Goal: Check status: Check status

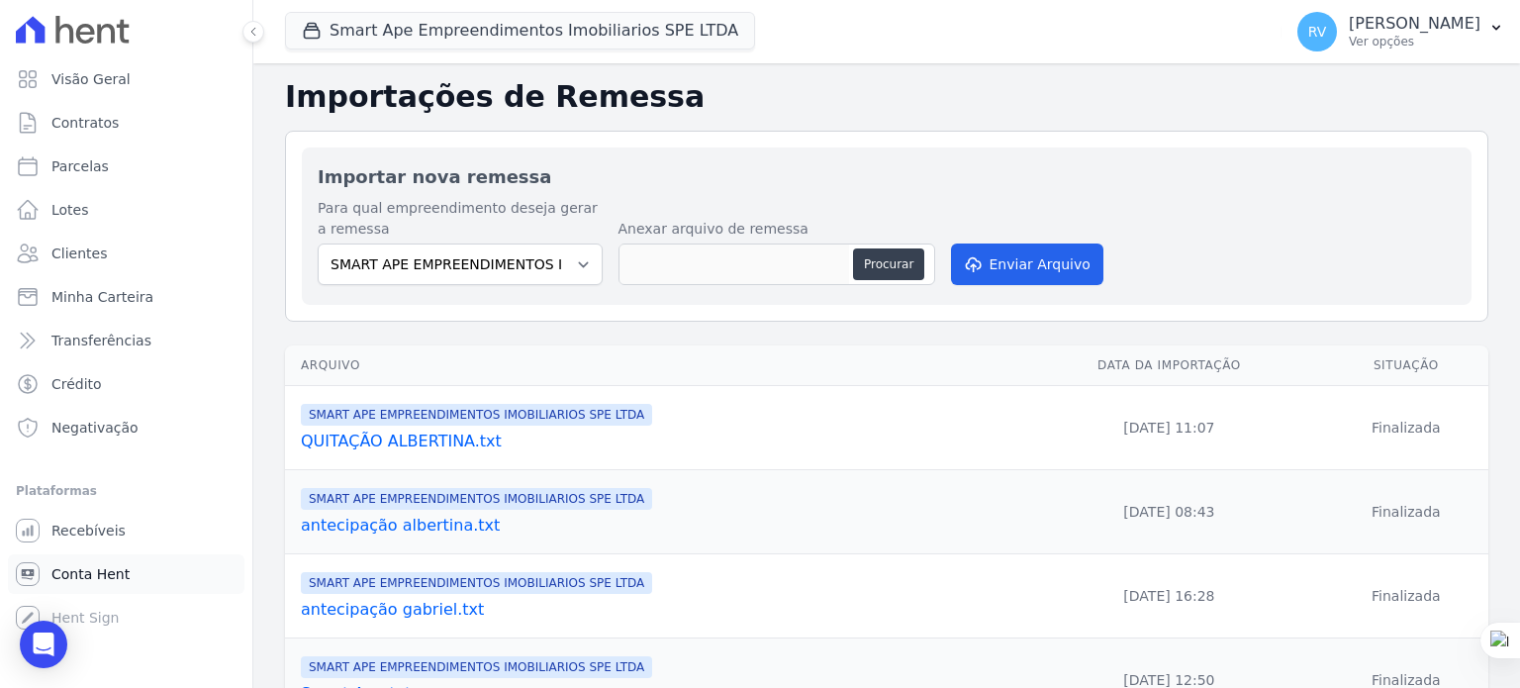
click at [87, 577] on span "Conta Hent" at bounding box center [90, 574] width 78 height 20
click at [96, 581] on span "Conta Hent" at bounding box center [90, 574] width 78 height 20
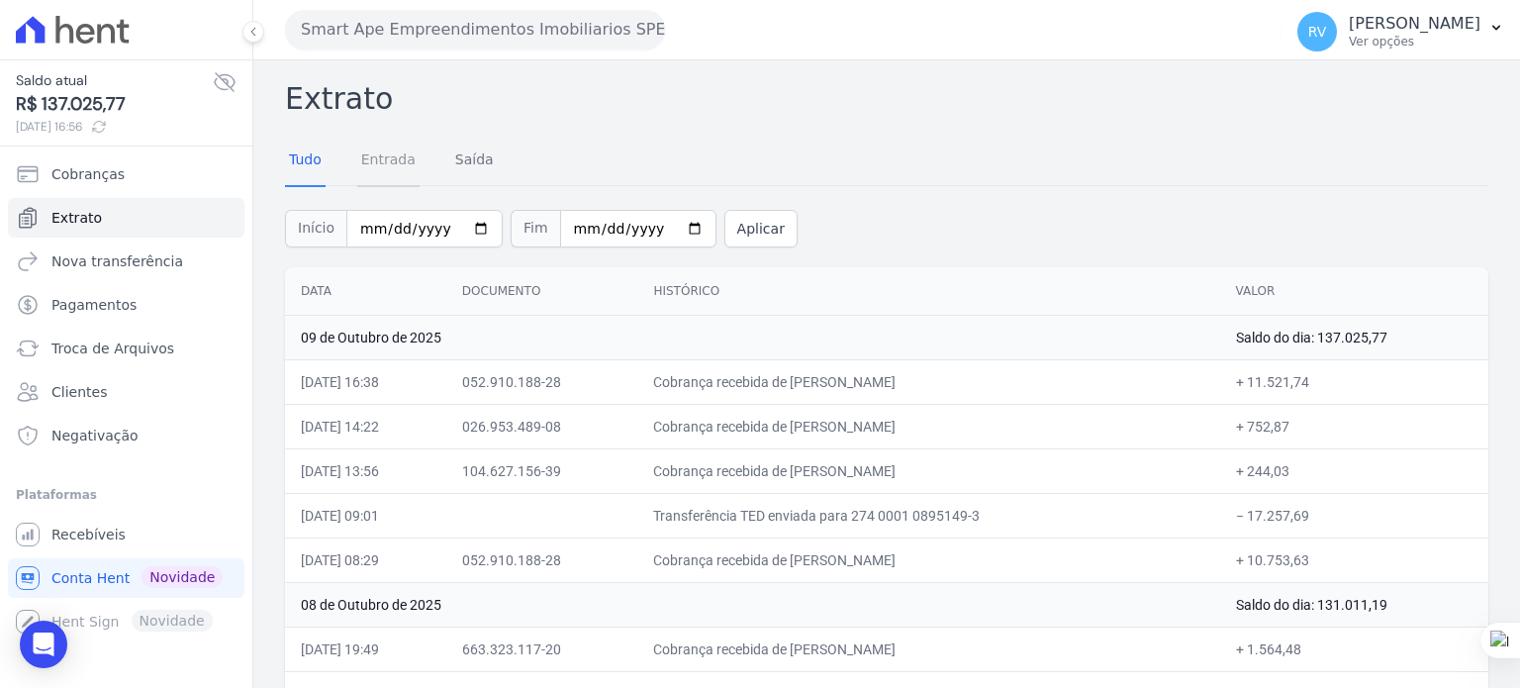
drag, startPoint x: 391, startPoint y: 145, endPoint x: 402, endPoint y: 155, distance: 14.7
click at [390, 145] on link "Entrada" at bounding box center [388, 161] width 62 height 51
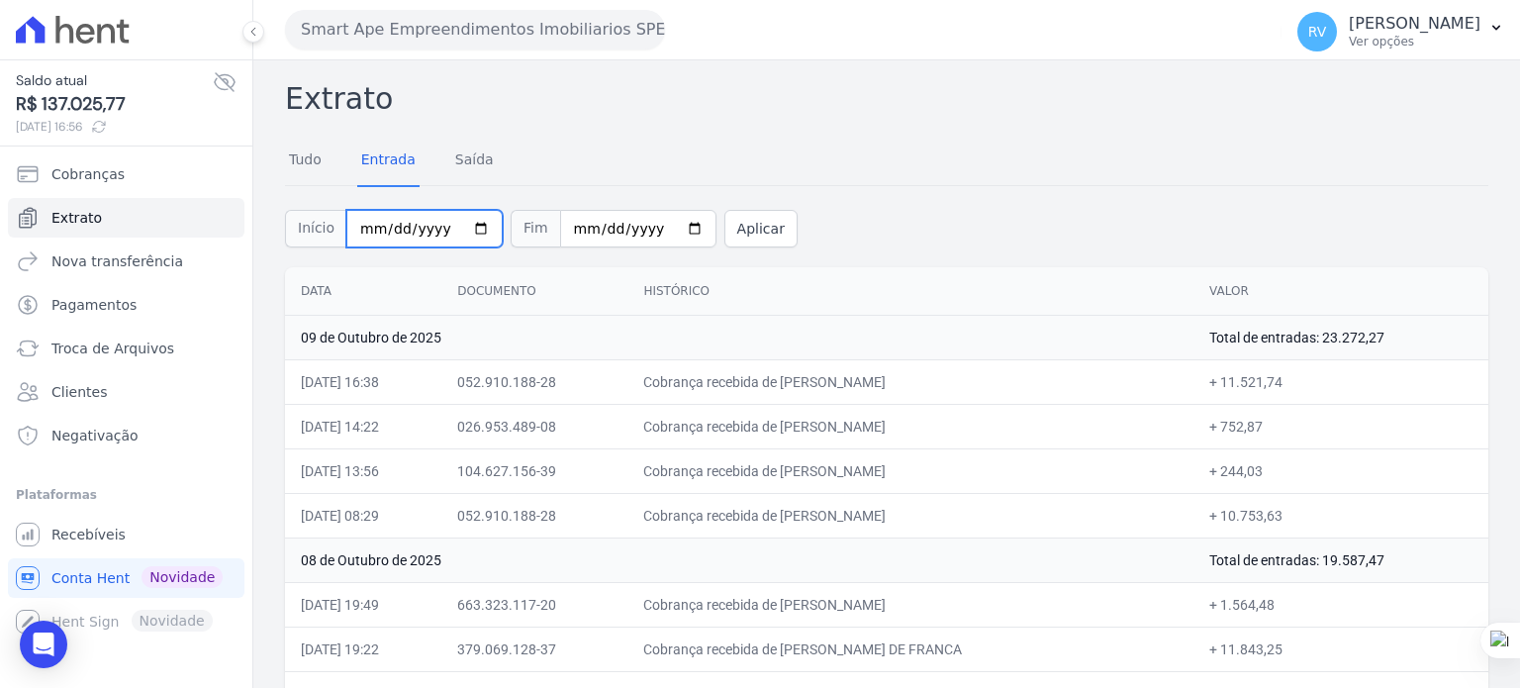
click at [467, 229] on input "2025-10-01" at bounding box center [424, 229] width 156 height 38
type input "[DATE]"
click at [737, 230] on button "Aplicar" at bounding box center [760, 229] width 73 height 38
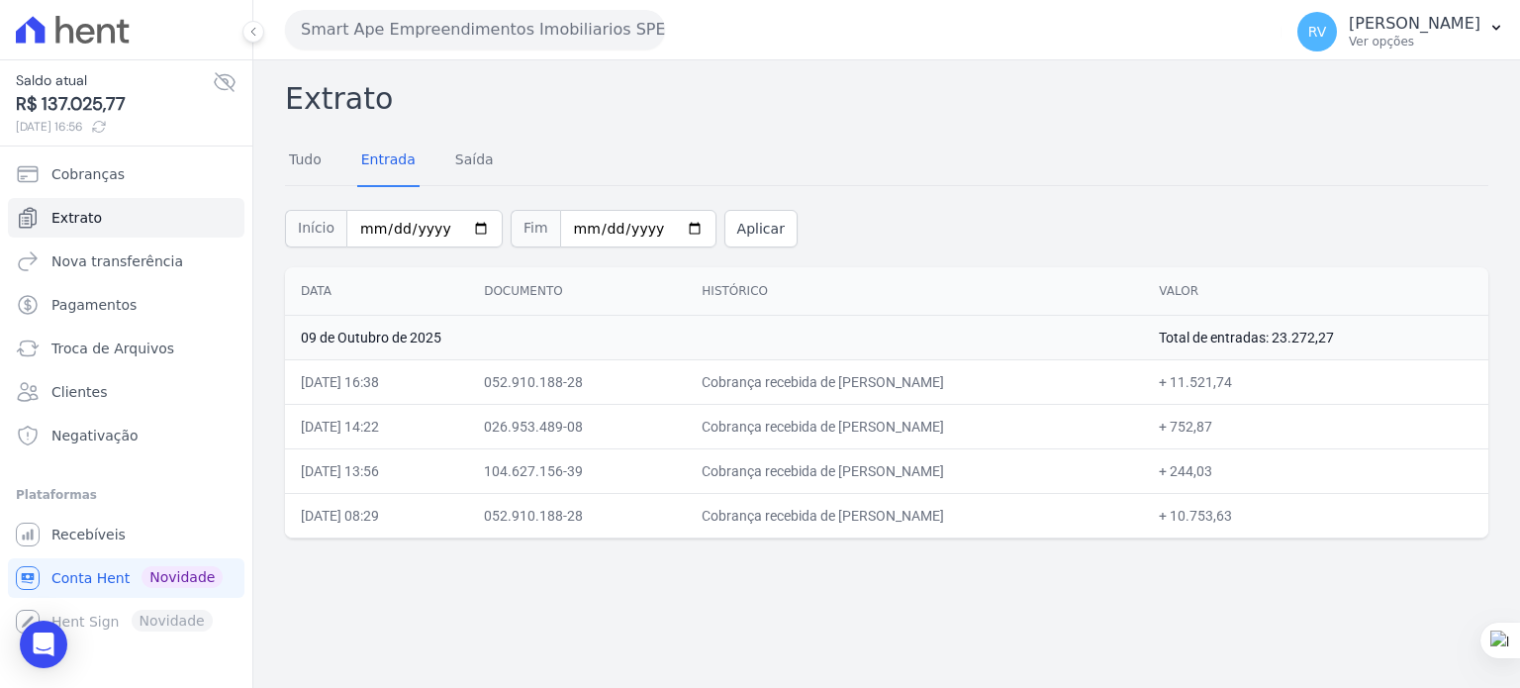
drag, startPoint x: 815, startPoint y: 513, endPoint x: 1025, endPoint y: 518, distance: 209.8
click at [1025, 518] on td "Cobrança recebida de [PERSON_NAME]" at bounding box center [914, 515] width 457 height 45
copy td "ALBERTINA CEZAR CAITANO PER"
drag, startPoint x: 890, startPoint y: 379, endPoint x: 1034, endPoint y: 375, distance: 143.5
click at [1034, 375] on td "Cobrança recebida de [PERSON_NAME]" at bounding box center [914, 381] width 457 height 45
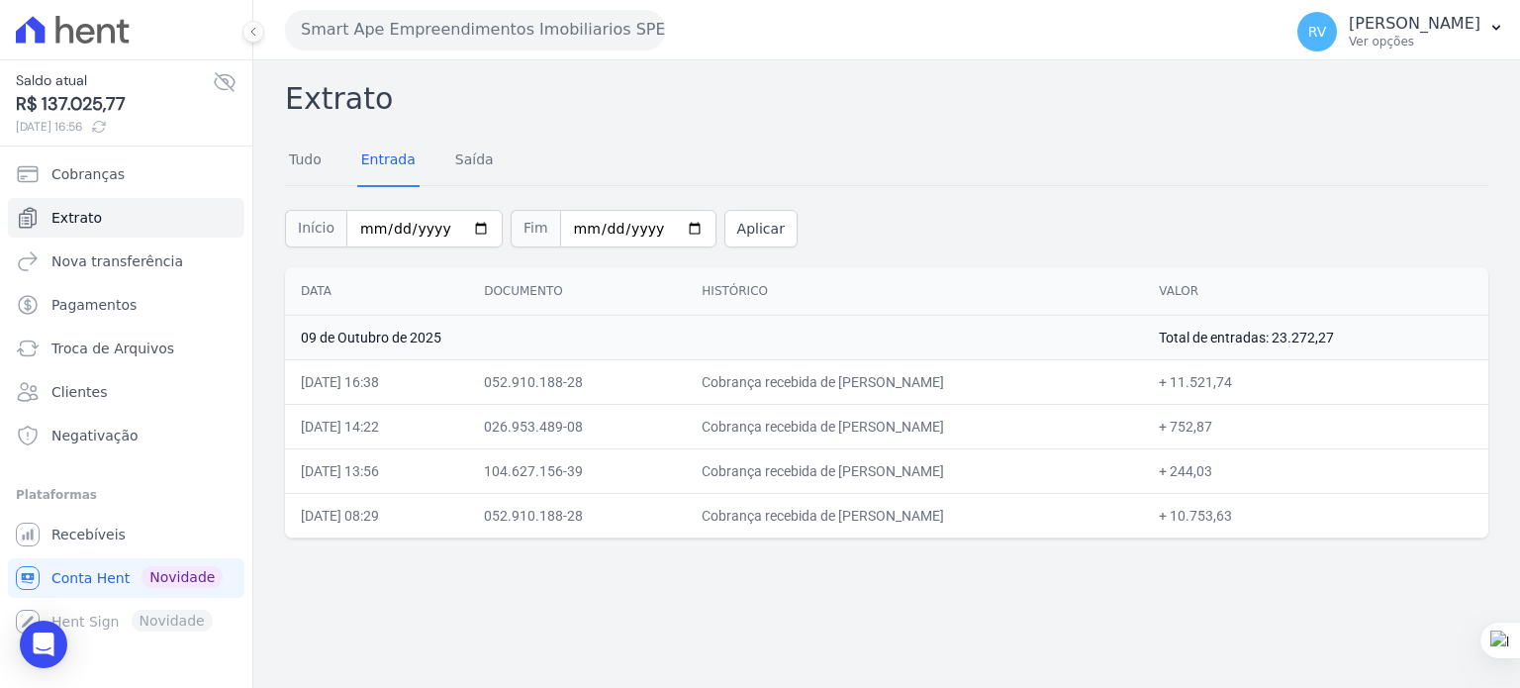
copy td "ALBERTINA CEZAR CAITANO PEREI"
drag, startPoint x: 1325, startPoint y: 390, endPoint x: 1179, endPoint y: 387, distance: 145.5
click at [1187, 384] on tr "09/10/2025, 16:38 052.910.188-28 Cobrança recebida de ALBERTINA CEZAR CAITANO P…" at bounding box center [886, 381] width 1203 height 45
click at [725, 225] on button "Aplicar" at bounding box center [760, 229] width 73 height 38
click at [861, 628] on div "Extrato Tudo Entrada Saída Início 2025-10-09 Fim 2025-10-09 Aplicar Data Docume…" at bounding box center [886, 373] width 1266 height 627
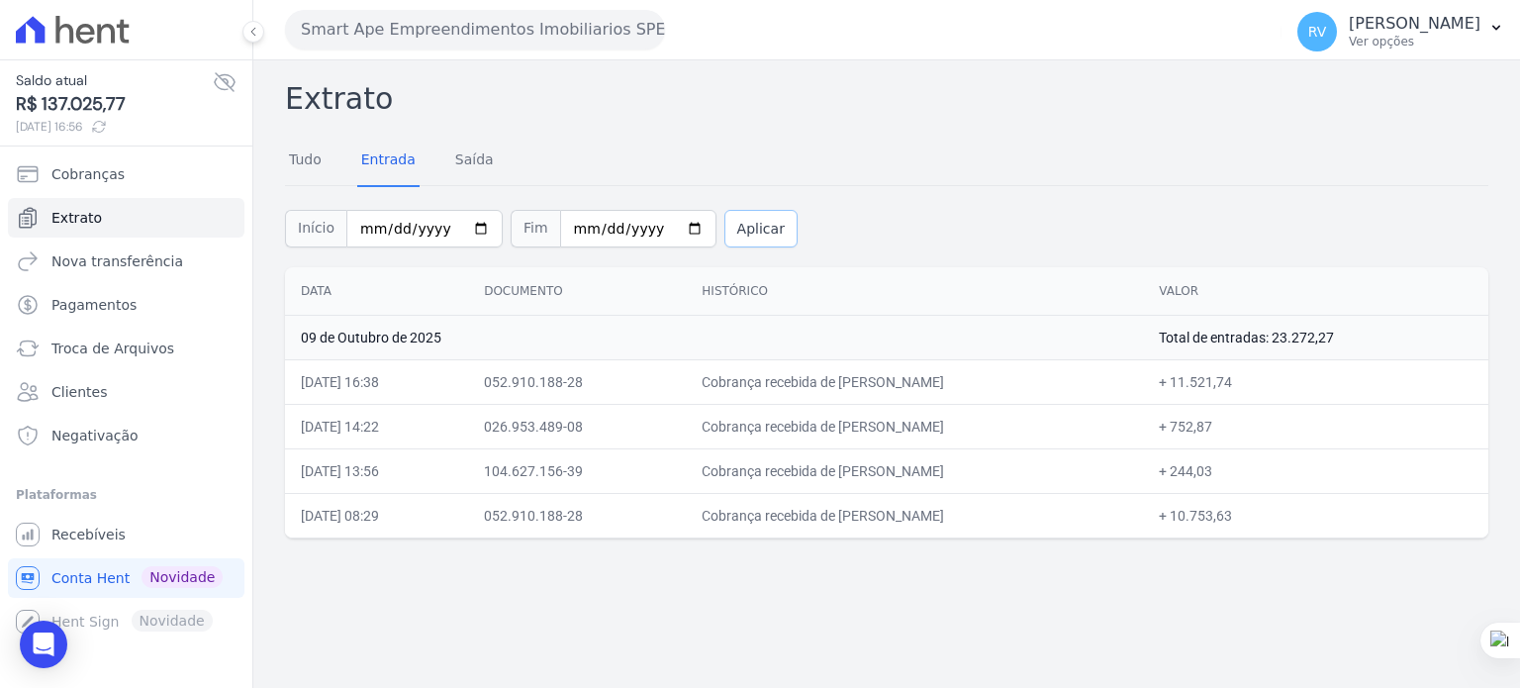
drag, startPoint x: 737, startPoint y: 217, endPoint x: 750, endPoint y: 225, distance: 15.1
click at [737, 217] on button "Aplicar" at bounding box center [760, 229] width 73 height 38
click at [730, 229] on button "Aplicar" at bounding box center [760, 229] width 73 height 38
click at [724, 232] on button "Aplicar" at bounding box center [760, 229] width 73 height 38
click at [762, 232] on button "Aplicar" at bounding box center [760, 229] width 73 height 38
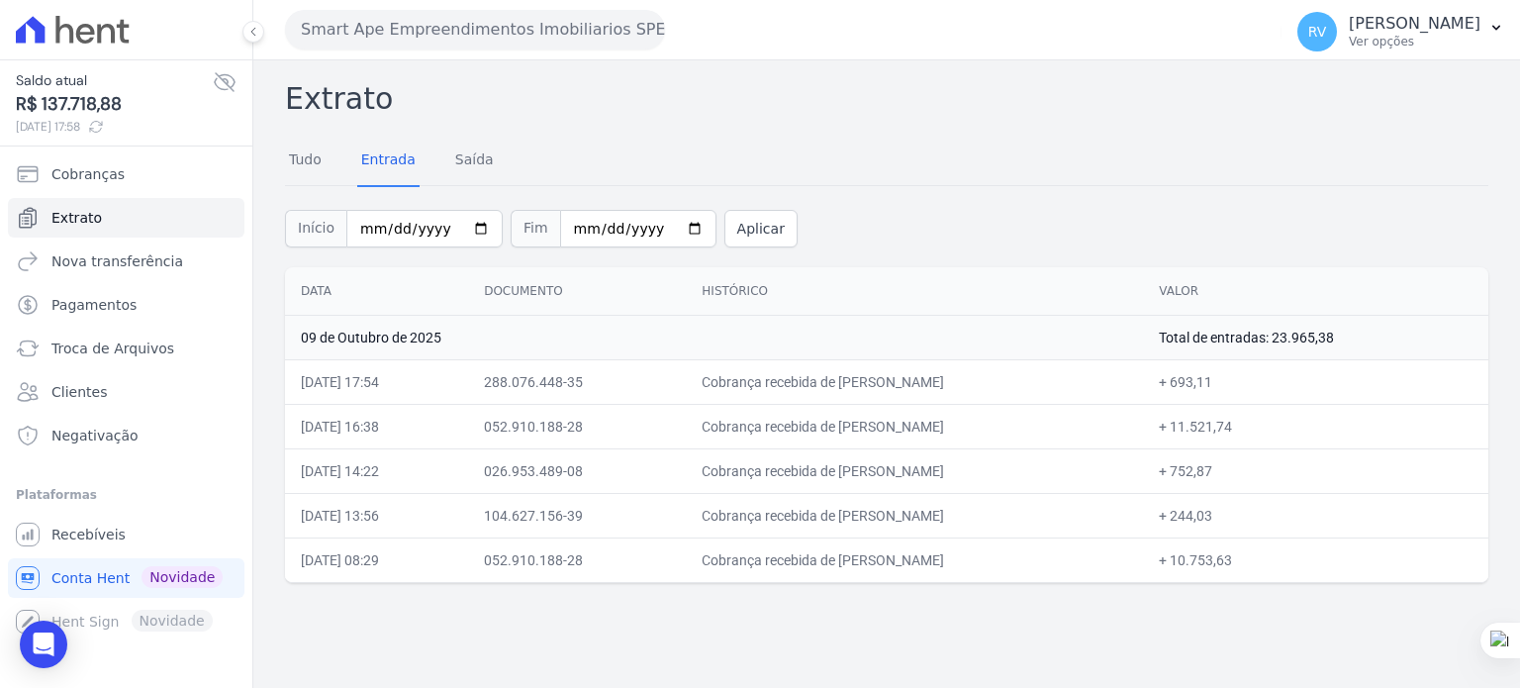
drag, startPoint x: 813, startPoint y: 379, endPoint x: 953, endPoint y: 379, distance: 139.5
click at [953, 379] on td "Cobrança recebida de [PERSON_NAME]" at bounding box center [914, 381] width 457 height 45
copy td "[PERSON_NAME] da Si"
drag, startPoint x: 1233, startPoint y: 379, endPoint x: 1270, endPoint y: 379, distance: 37.6
click at [1270, 379] on td "+ 693,11" at bounding box center [1315, 381] width 345 height 45
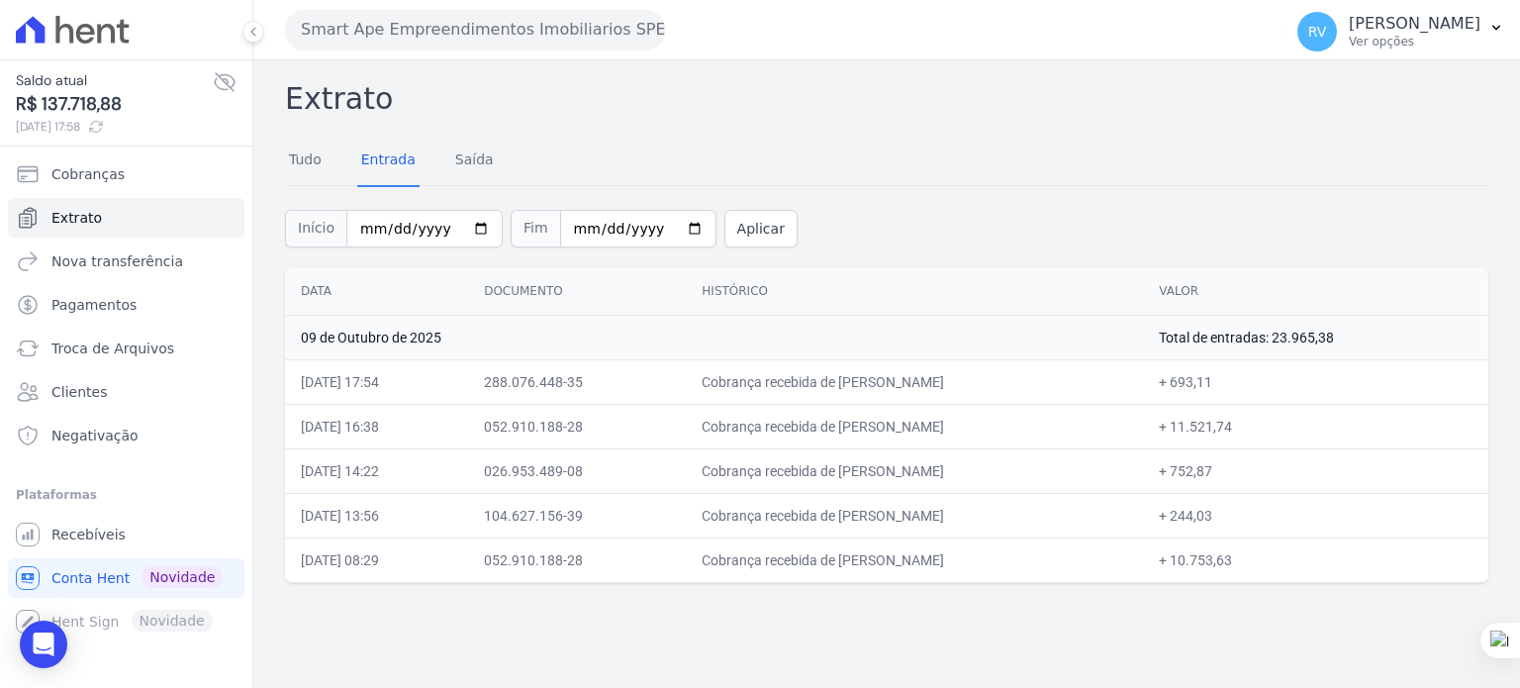
copy td "693,11"
click at [724, 225] on button "Aplicar" at bounding box center [760, 229] width 73 height 38
